Goal: Information Seeking & Learning: Learn about a topic

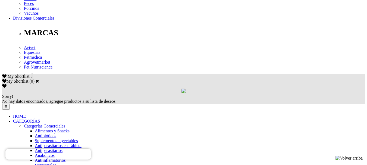
scroll to position [290, 0]
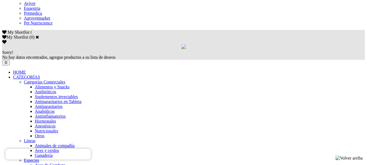
scroll to position [325, 0]
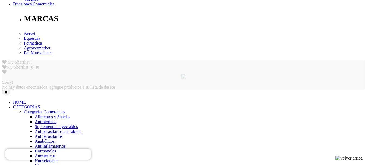
scroll to position [290, 0]
